Goal: Transaction & Acquisition: Purchase product/service

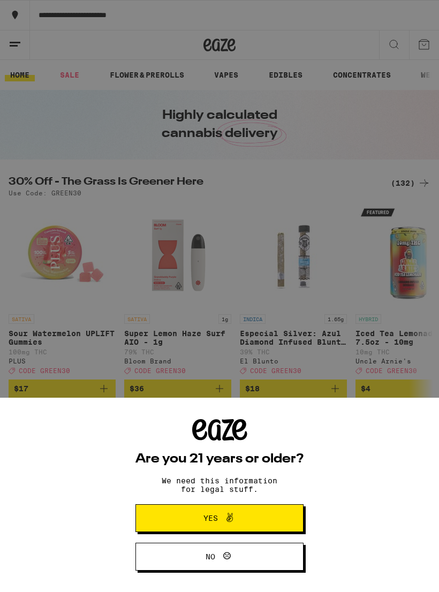
click at [273, 520] on button "Yes" at bounding box center [219, 518] width 168 height 28
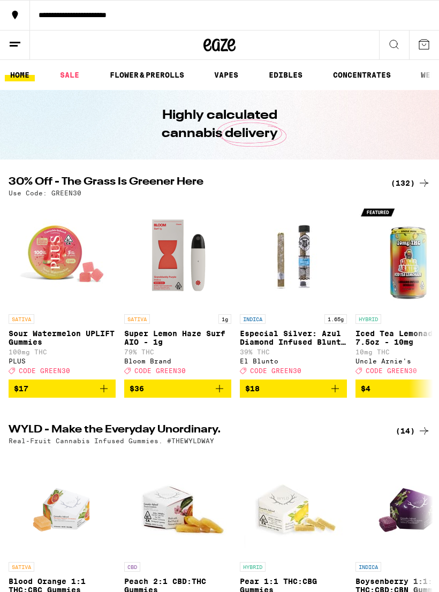
click at [412, 183] on div "(132)" at bounding box center [411, 183] width 40 height 13
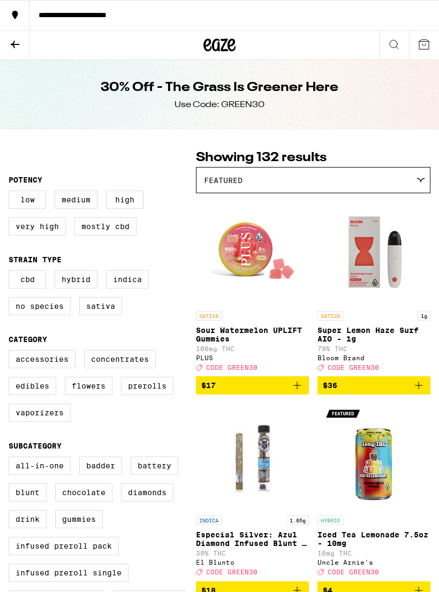
click at [62, 422] on label "Vaporizers" at bounding box center [40, 413] width 62 height 18
click at [11, 352] on input "Vaporizers" at bounding box center [11, 352] width 1 height 1
checkbox input "true"
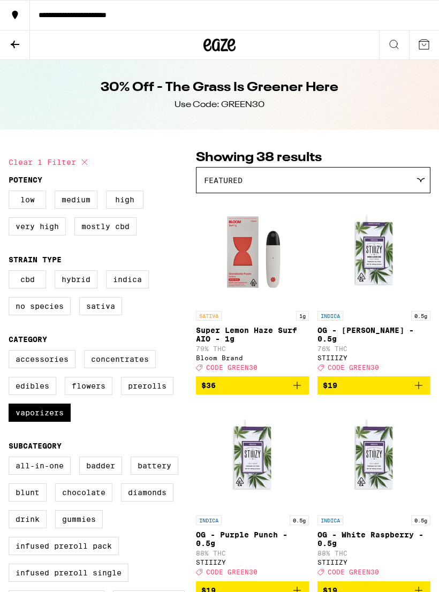
click at [76, 281] on label "Hybrid" at bounding box center [76, 279] width 43 height 18
click at [11, 273] on input "Hybrid" at bounding box center [11, 272] width 1 height 1
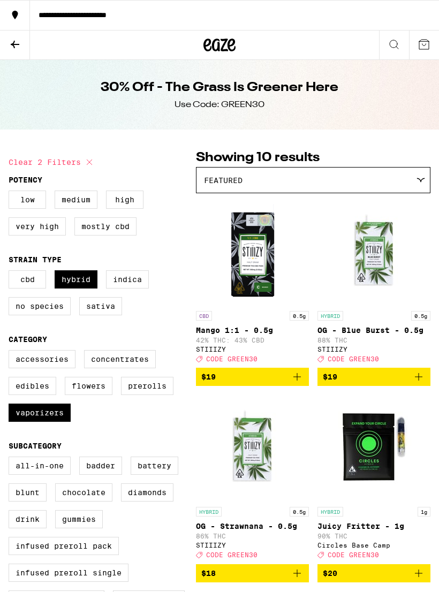
click at [77, 286] on label "Hybrid" at bounding box center [76, 279] width 43 height 18
click at [11, 273] on input "Hybrid" at bounding box center [11, 272] width 1 height 1
checkbox input "false"
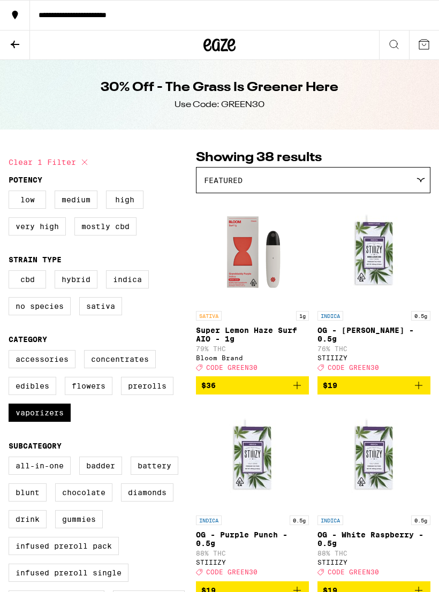
click at [276, 335] on p "Super Lemon Haze Surf AIO - 1g" at bounding box center [252, 334] width 113 height 17
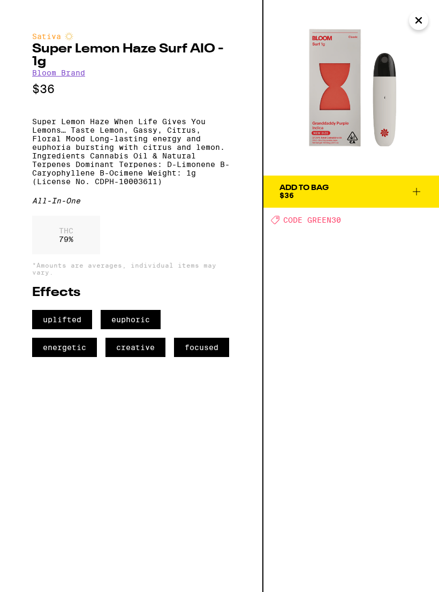
click at [413, 15] on icon "Close" at bounding box center [418, 20] width 13 height 16
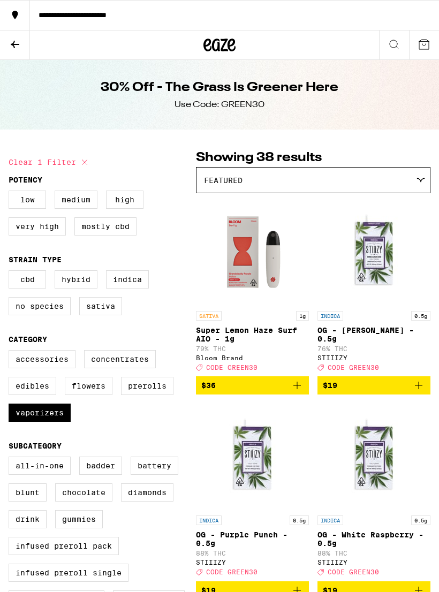
click at [50, 395] on label "Edibles" at bounding box center [33, 386] width 48 height 18
click at [11, 352] on input "Edibles" at bounding box center [11, 352] width 1 height 1
checkbox input "true"
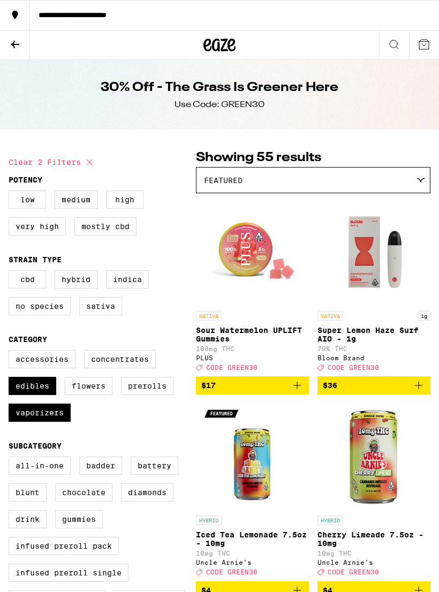
click at [62, 422] on label "Vaporizers" at bounding box center [40, 413] width 62 height 18
click at [11, 352] on input "Vaporizers" at bounding box center [11, 352] width 1 height 1
checkbox input "false"
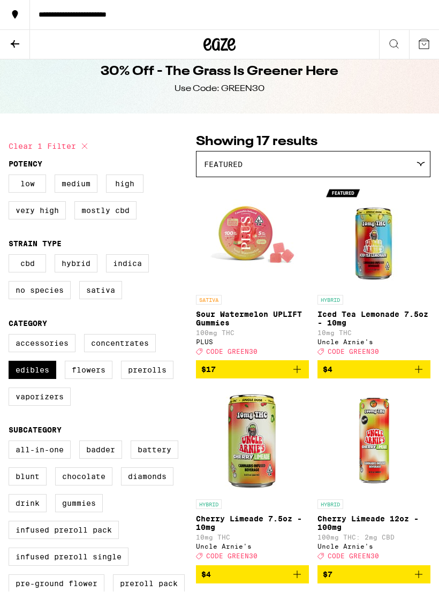
scroll to position [16, 0]
click at [32, 379] on label "Edibles" at bounding box center [33, 370] width 48 height 18
click at [11, 336] on input "Edibles" at bounding box center [11, 336] width 1 height 1
checkbox input "false"
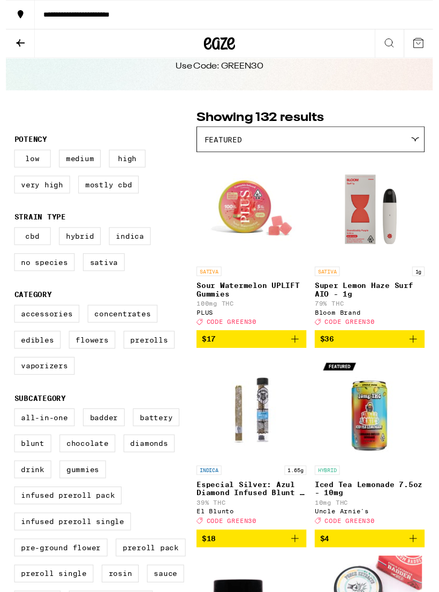
click at [158, 359] on label "Prerolls" at bounding box center [147, 350] width 52 height 18
click at [11, 316] on input "Prerolls" at bounding box center [11, 315] width 1 height 1
checkbox input "true"
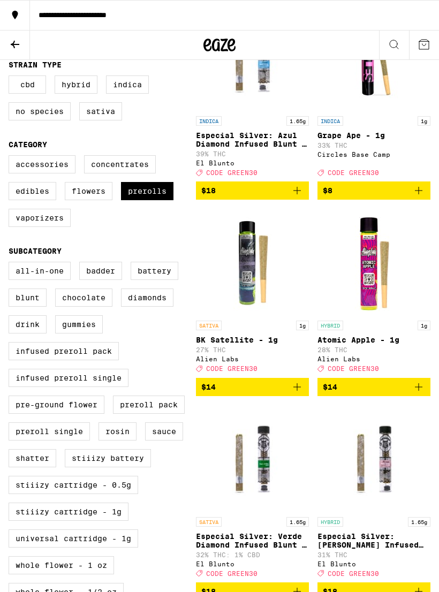
scroll to position [194, 0]
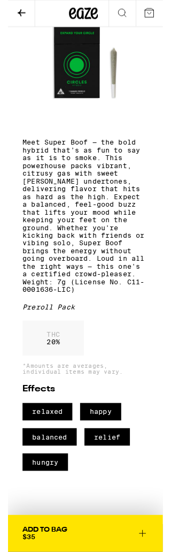
scroll to position [105, 0]
